Goal: Information Seeking & Learning: Learn about a topic

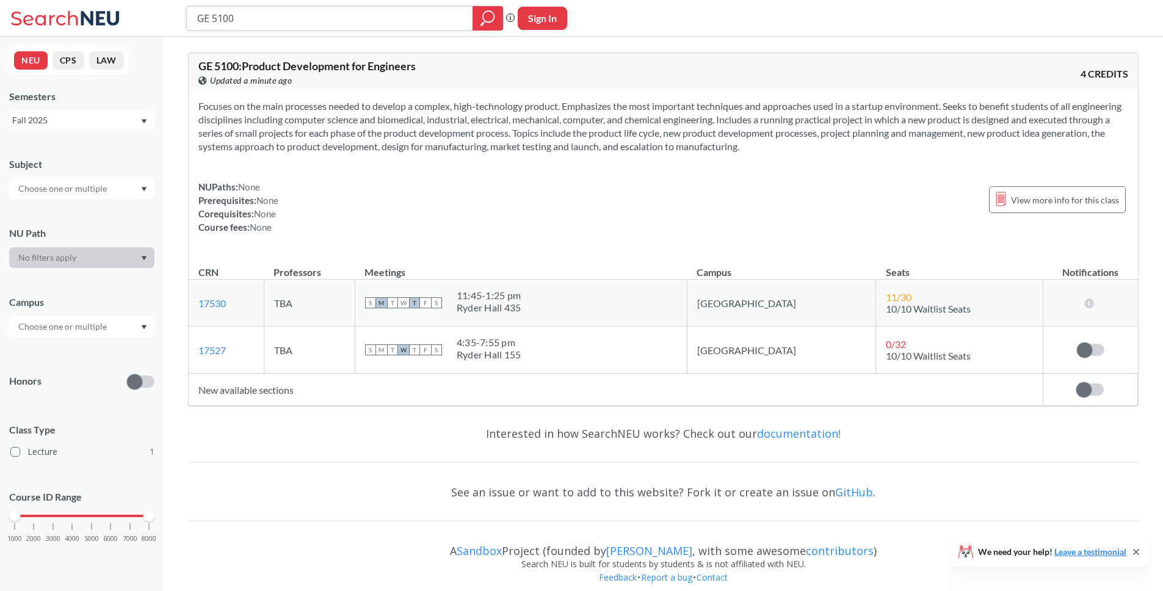
drag, startPoint x: 228, startPoint y: 21, endPoint x: 136, endPoint y: 12, distance: 93.2
click at [136, 12] on div "GE 5100 Phrase search guarantees the exact search appears in the results. Ex. I…" at bounding box center [581, 18] width 1163 height 37
type input "GE 1110"
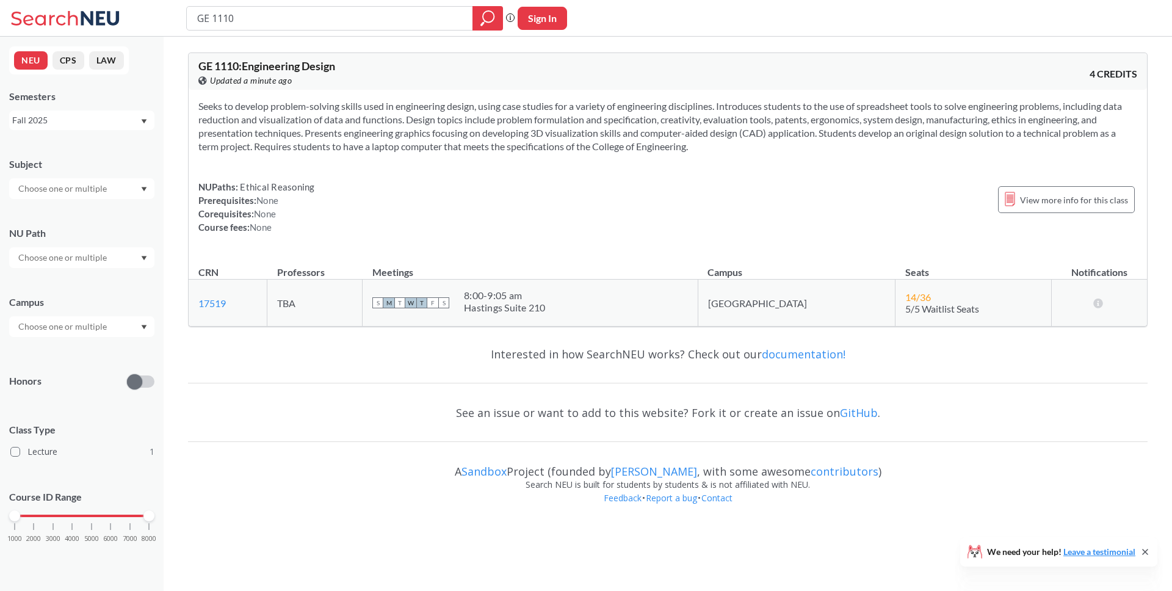
click at [391, 218] on div "NUPaths: Ethical Reasoning Prerequisites: None Corequisites: None Course fees: …" at bounding box center [667, 207] width 939 height 54
drag, startPoint x: 256, startPoint y: 22, endPoint x: 193, endPoint y: 16, distance: 63.2
click at [193, 16] on div "GE 1110" at bounding box center [344, 18] width 317 height 24
type input "5010"
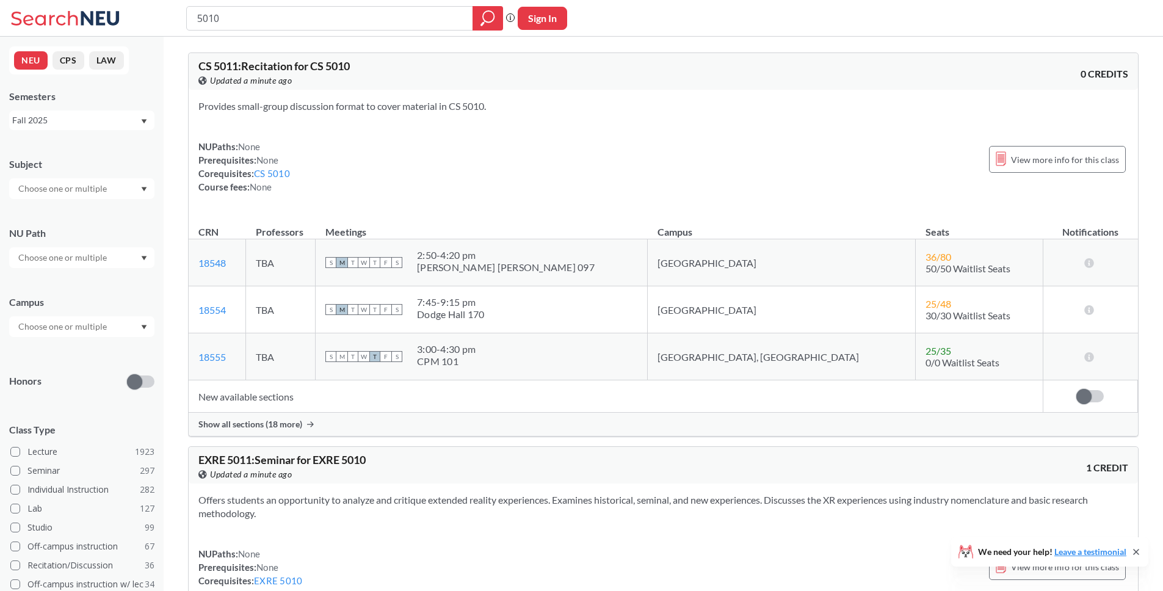
click at [197, 17] on input "5010" at bounding box center [330, 18] width 268 height 21
type input "GE 5010"
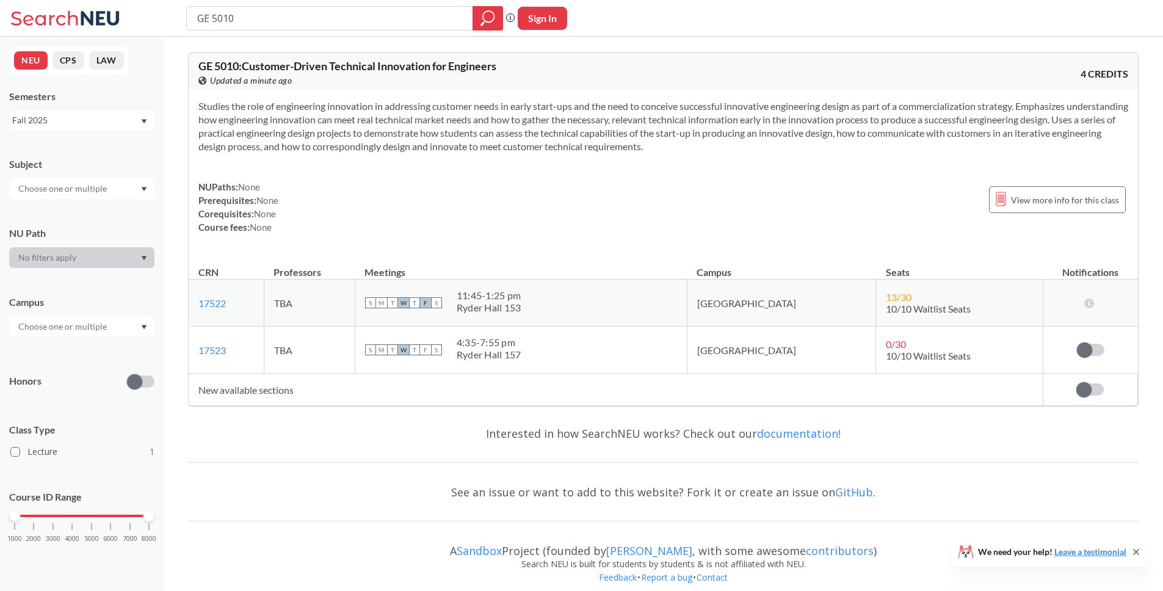
click at [538, 207] on div "NUPaths: None Prerequisites: None Corequisites: None Course fees: None View mor…" at bounding box center [663, 207] width 930 height 54
click at [413, 332] on td "S M T W T F S 4:35 - 7:55 pm Ryder Hall 157" at bounding box center [521, 350] width 332 height 47
click at [605, 435] on div "Interested in how SearchNEU works? Check out our documentation!" at bounding box center [663, 433] width 951 height 35
click at [606, 436] on div "Interested in how SearchNEU works? Check out our documentation!" at bounding box center [663, 433] width 951 height 35
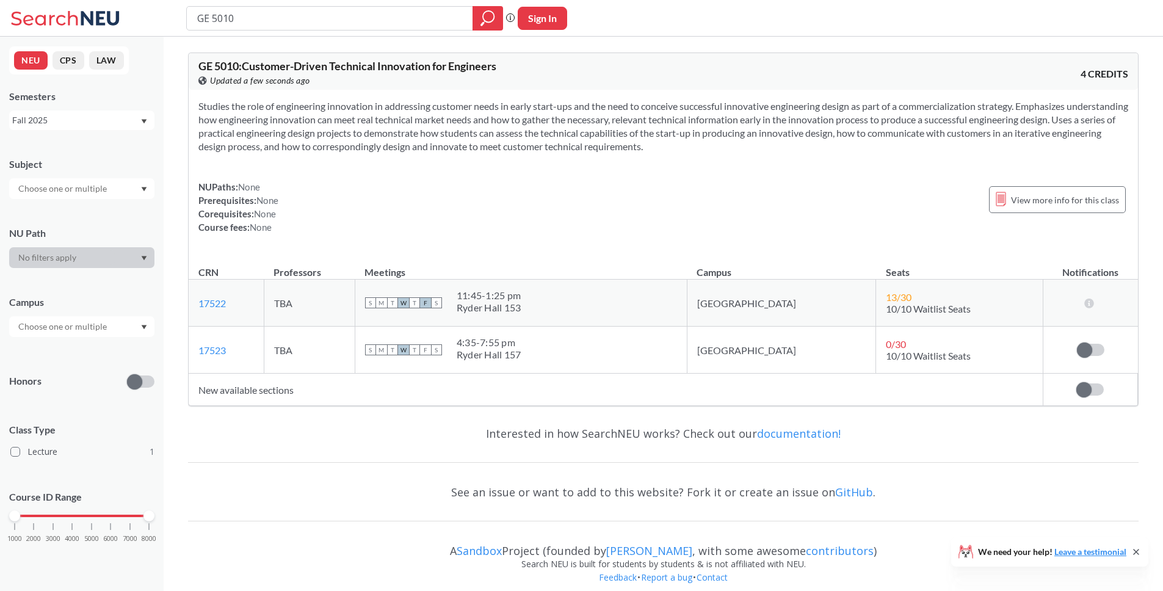
click at [605, 437] on div "Interested in how SearchNEU works? Check out our documentation!" at bounding box center [663, 433] width 951 height 35
click at [606, 437] on div "Interested in how SearchNEU works? Check out our documentation!" at bounding box center [663, 433] width 951 height 35
